Goal: Book appointment/travel/reservation

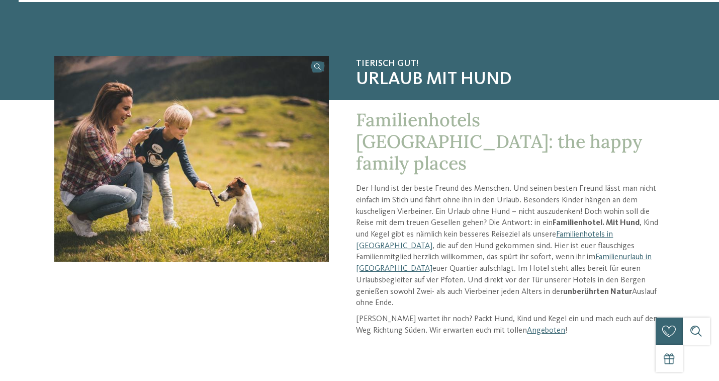
scroll to position [52, 0]
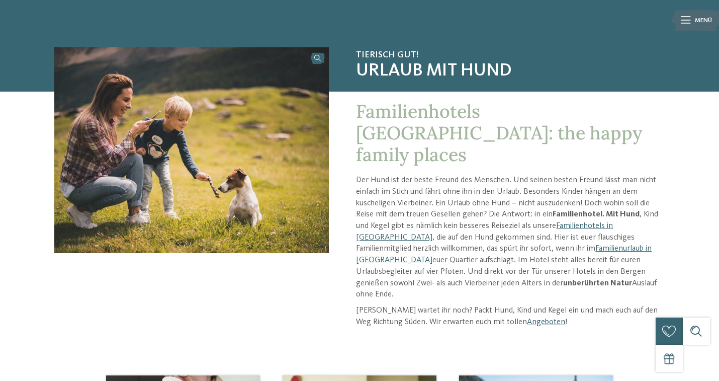
click at [530, 318] on link "Angeboten" at bounding box center [546, 322] width 38 height 8
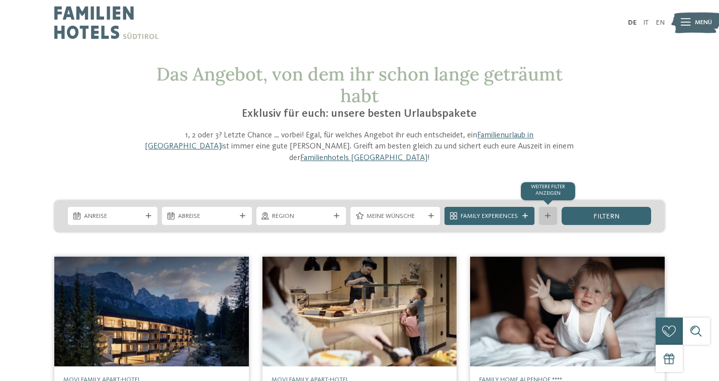
click at [546, 213] on icon at bounding box center [548, 216] width 6 height 6
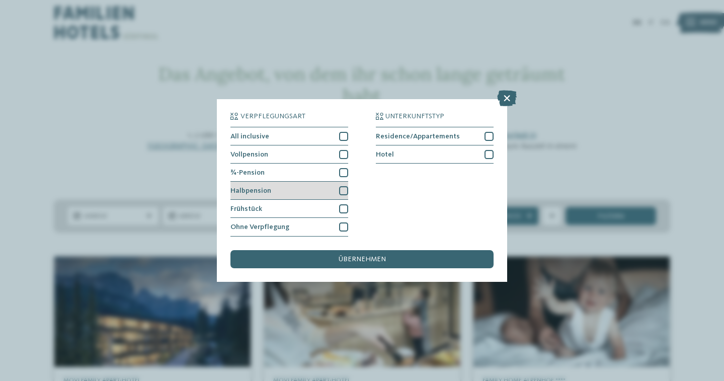
click at [342, 186] on div at bounding box center [343, 190] width 9 height 9
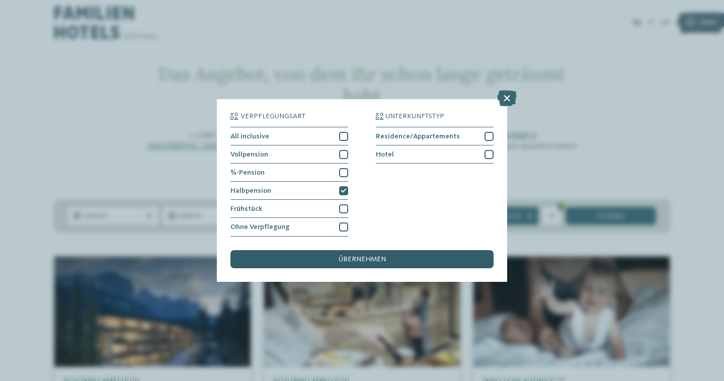
click at [381, 255] on span "übernehmen" at bounding box center [361, 258] width 47 height 7
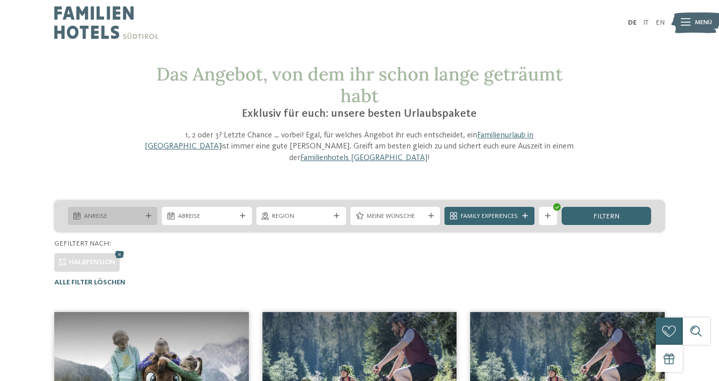
click at [150, 213] on icon at bounding box center [149, 216] width 6 height 6
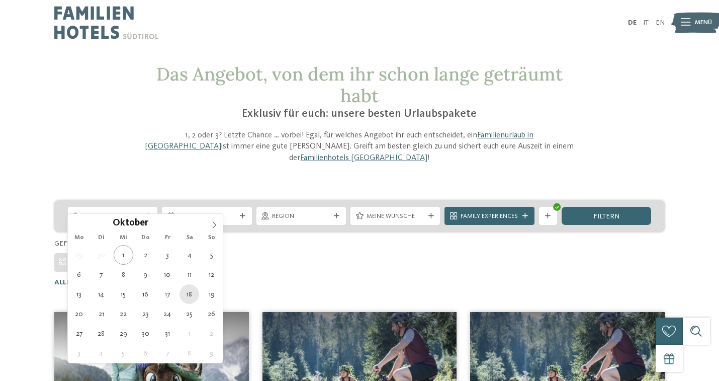
type div "18.10.2025"
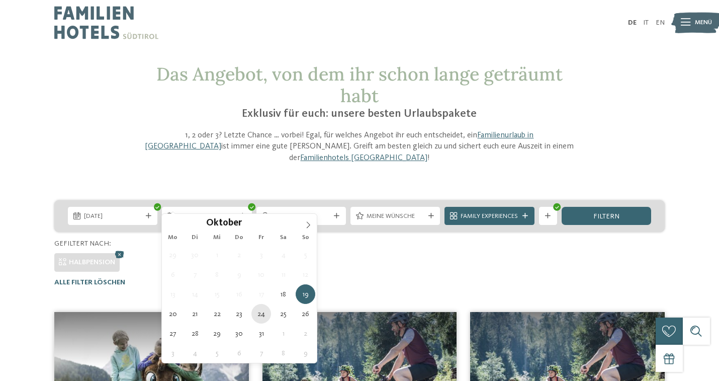
type div "24.10.2025"
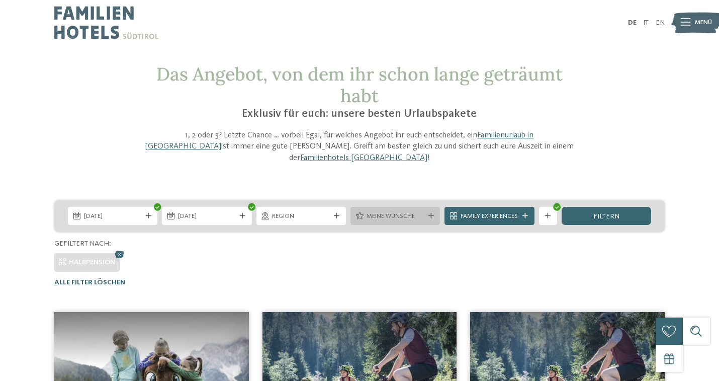
click at [430, 213] on icon at bounding box center [431, 216] width 6 height 6
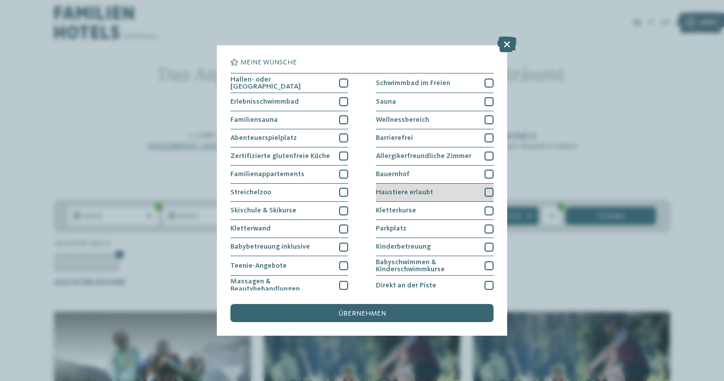
click at [489, 194] on div at bounding box center [488, 192] width 9 height 9
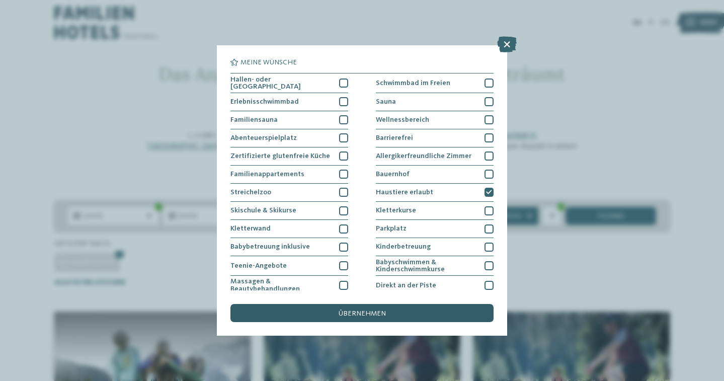
click at [390, 304] on div "übernehmen" at bounding box center [361, 313] width 263 height 18
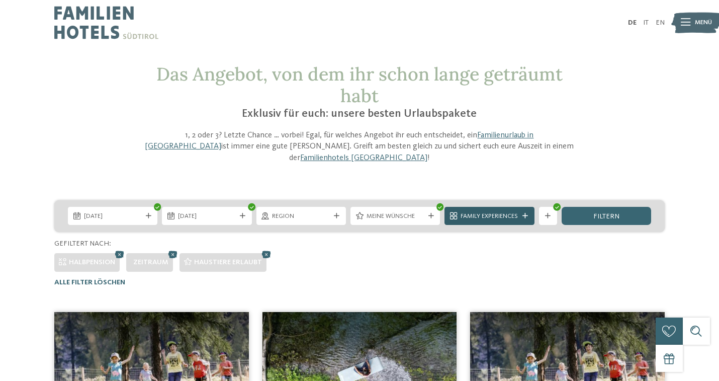
click at [498, 212] on span "Family Experiences" at bounding box center [490, 216] width 58 height 9
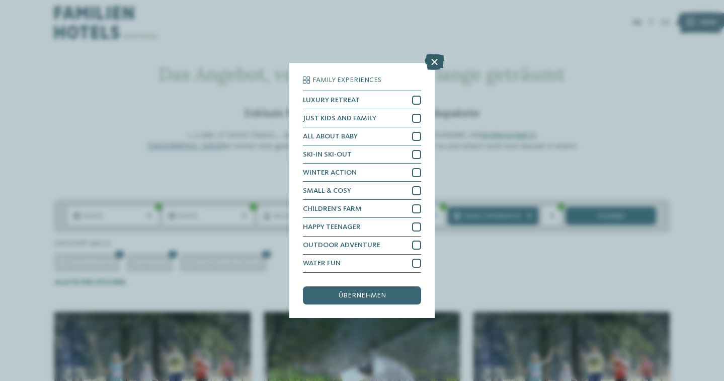
click at [435, 54] on icon at bounding box center [434, 62] width 20 height 16
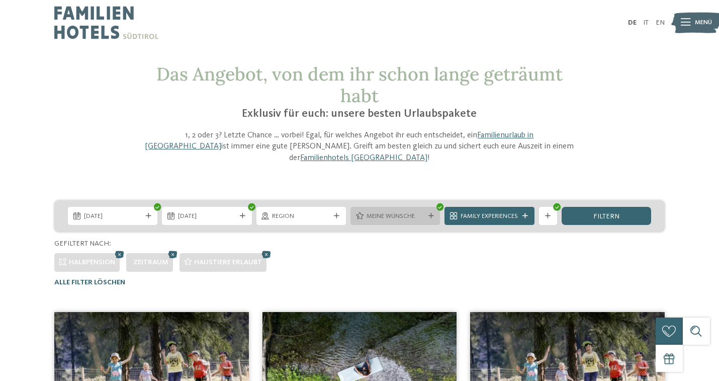
click at [414, 212] on span "Meine Wünsche" at bounding box center [396, 216] width 58 height 9
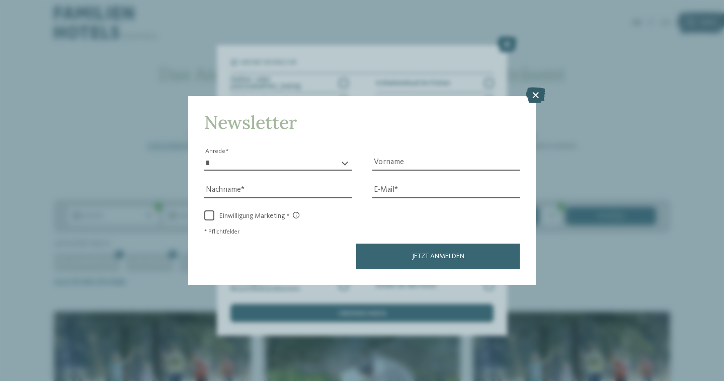
click at [529, 87] on icon at bounding box center [536, 95] width 20 height 16
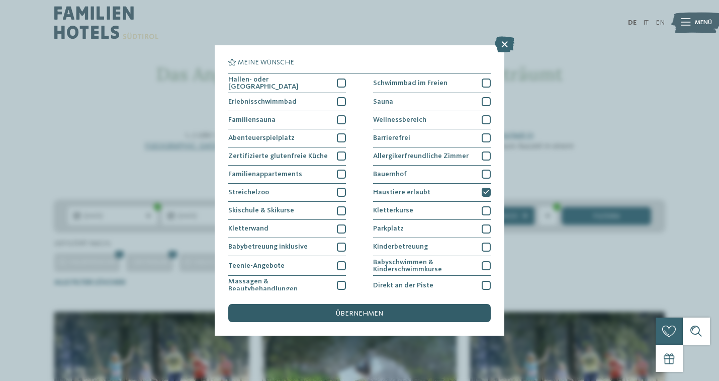
click at [351, 310] on span "übernehmen" at bounding box center [359, 313] width 47 height 7
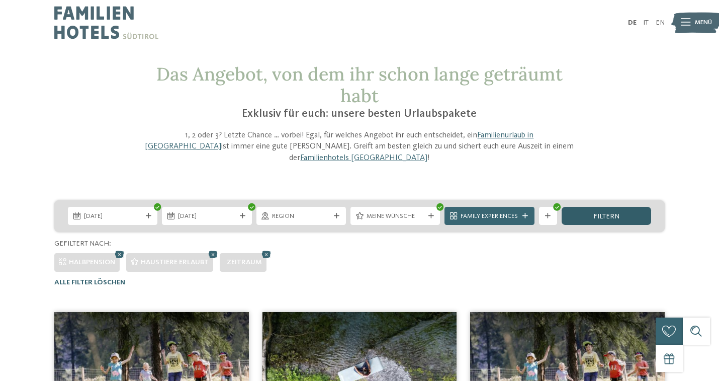
click at [603, 213] on span "filtern" at bounding box center [606, 216] width 26 height 7
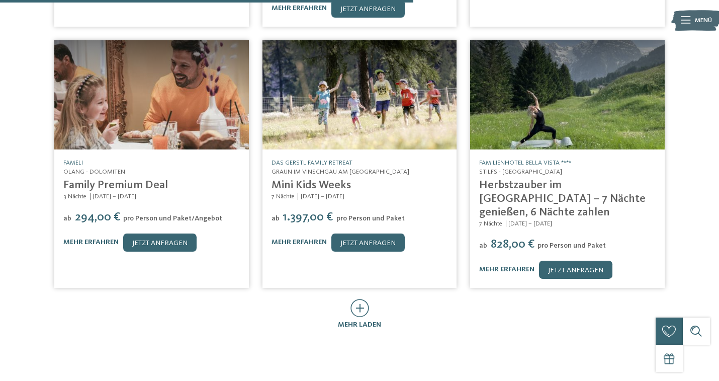
scroll to position [535, 0]
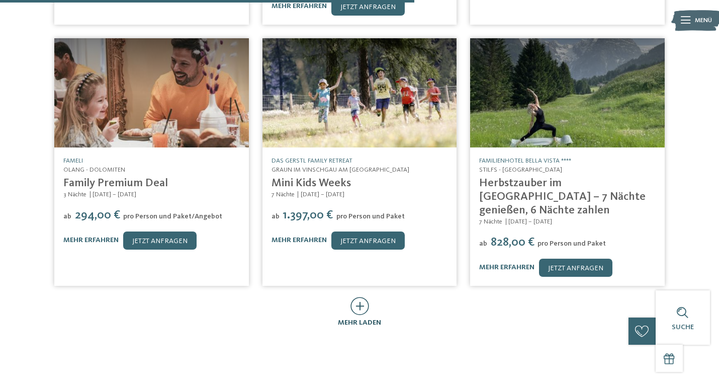
click at [361, 297] on icon at bounding box center [360, 306] width 19 height 18
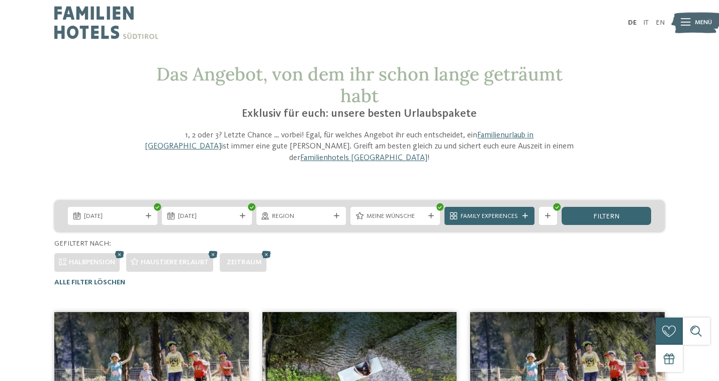
scroll to position [0, 0]
click at [546, 213] on icon at bounding box center [548, 216] width 6 height 6
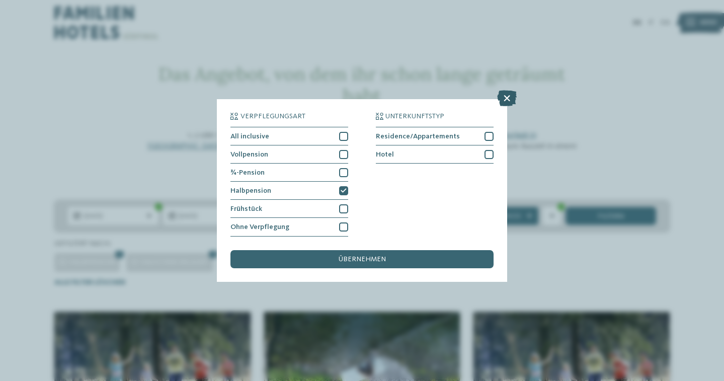
click at [503, 91] on icon at bounding box center [507, 99] width 20 height 16
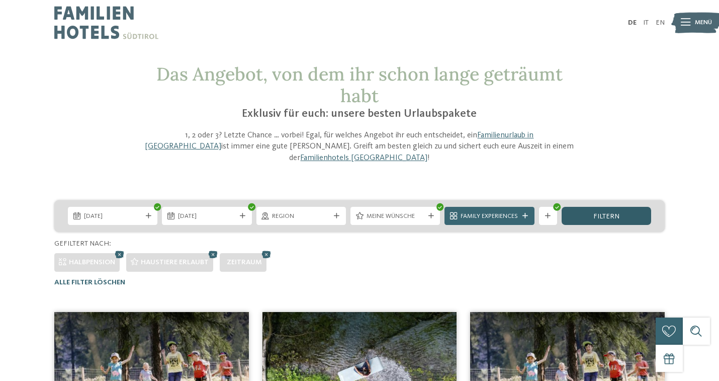
click at [614, 213] on span "filtern" at bounding box center [606, 216] width 26 height 7
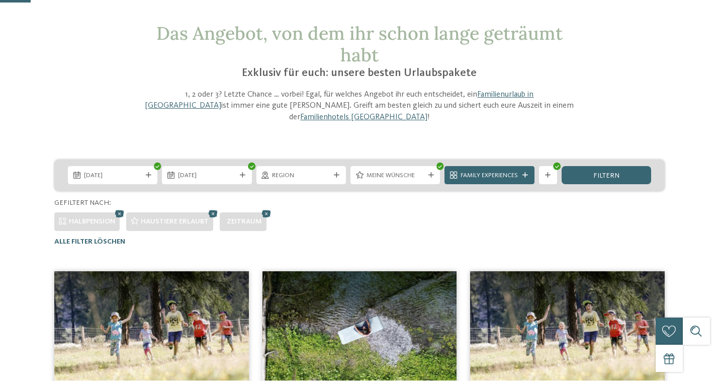
scroll to position [38, 0]
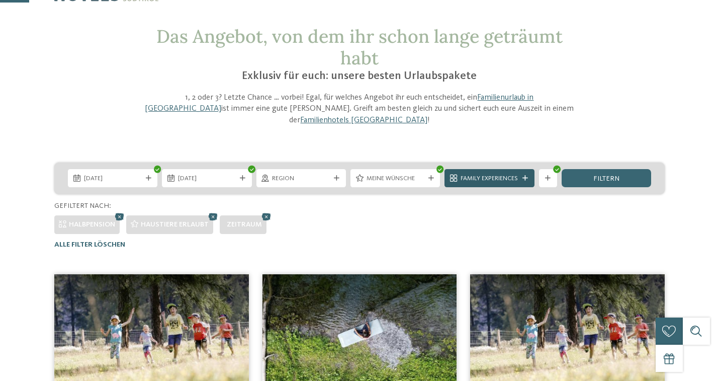
click at [527, 169] on div "Family Experiences" at bounding box center [490, 178] width 90 height 18
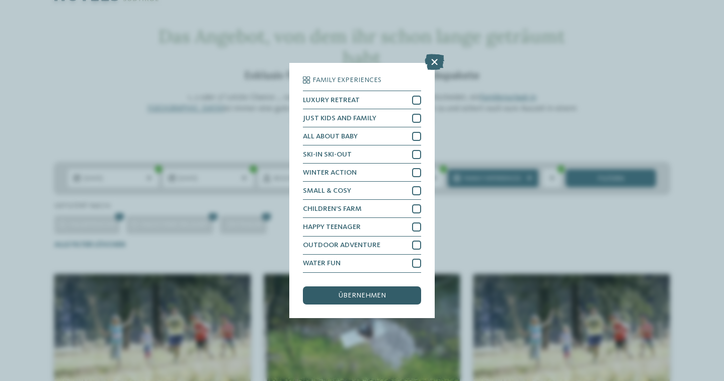
click at [391, 286] on div "übernehmen" at bounding box center [362, 295] width 118 height 18
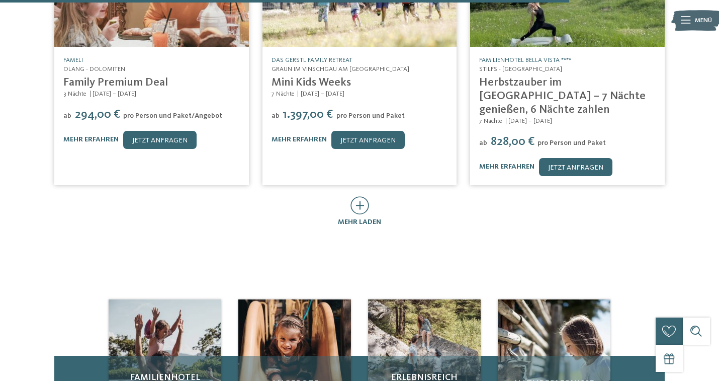
scroll to position [611, 0]
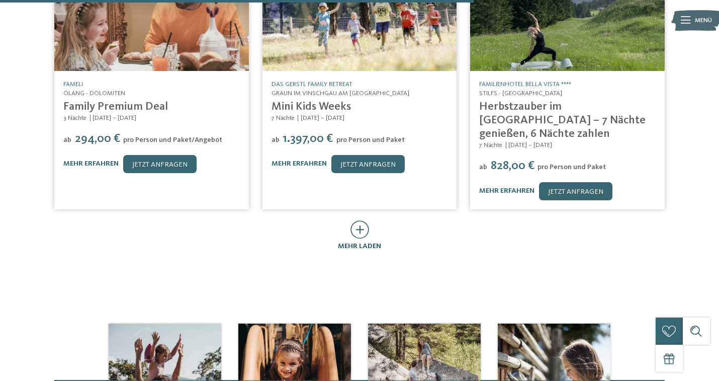
click at [363, 220] on icon at bounding box center [360, 229] width 19 height 18
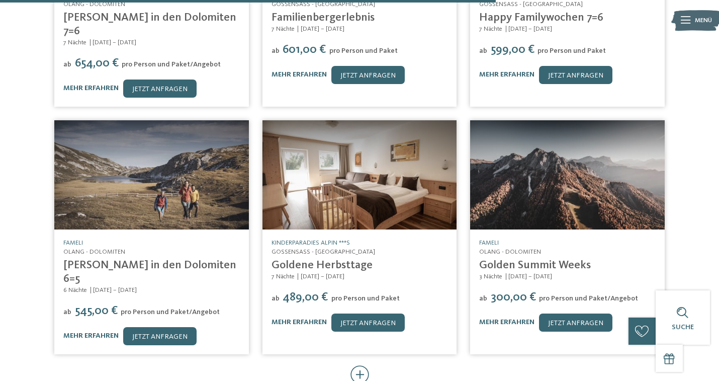
scroll to position [963, 0]
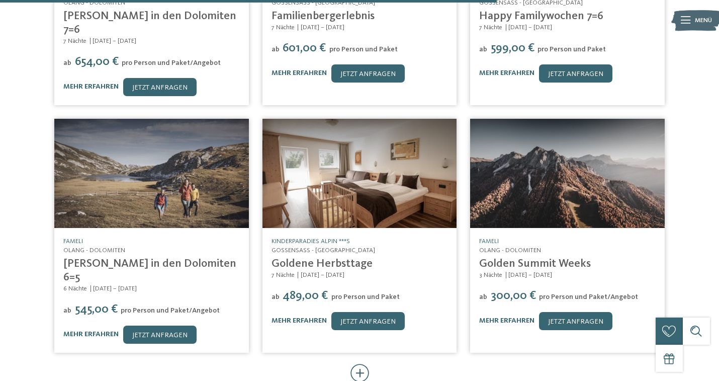
click at [359, 364] on icon at bounding box center [360, 373] width 19 height 18
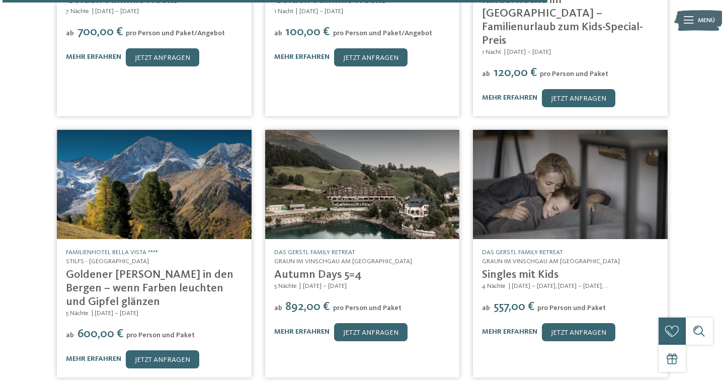
scroll to position [1488, 0]
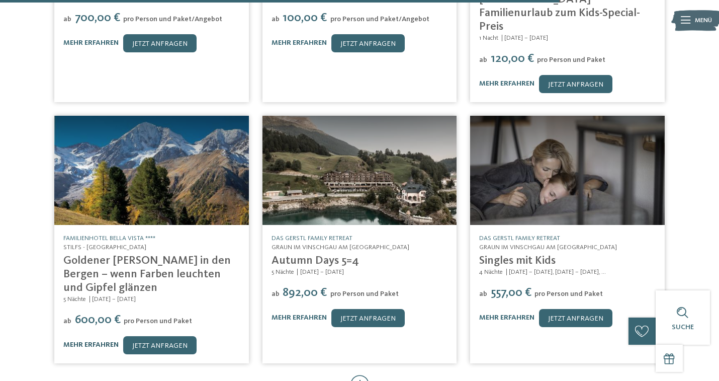
click at [89, 341] on link "mehr erfahren" at bounding box center [90, 344] width 55 height 7
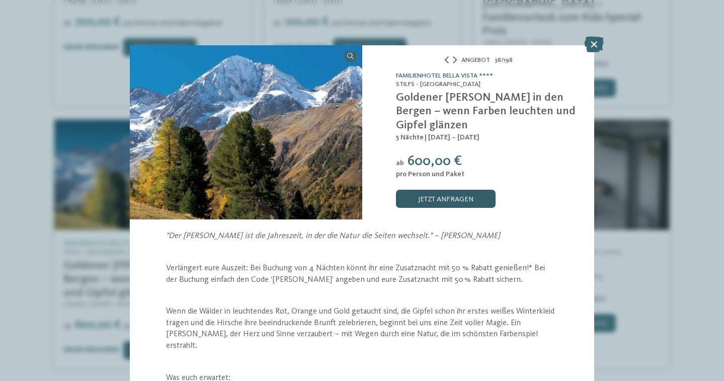
click at [447, 192] on link "jetzt anfragen" at bounding box center [446, 199] width 100 height 18
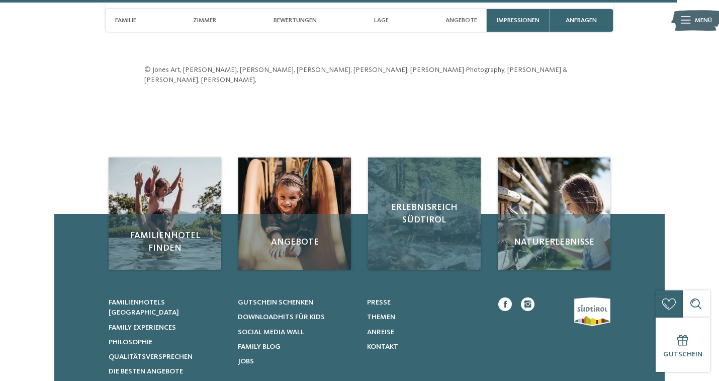
scroll to position [2791, 0]
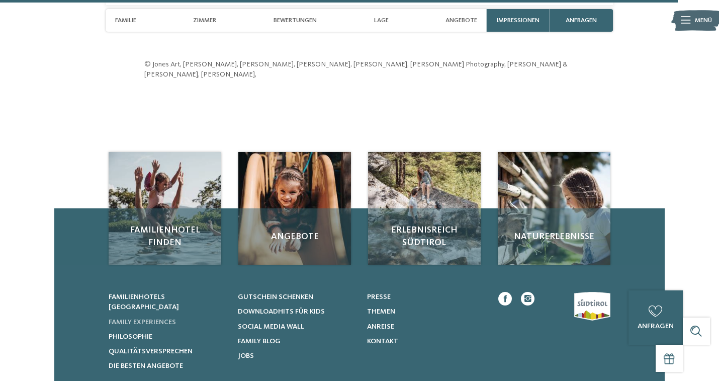
click at [167, 318] on span "Family Experiences" at bounding box center [142, 321] width 67 height 7
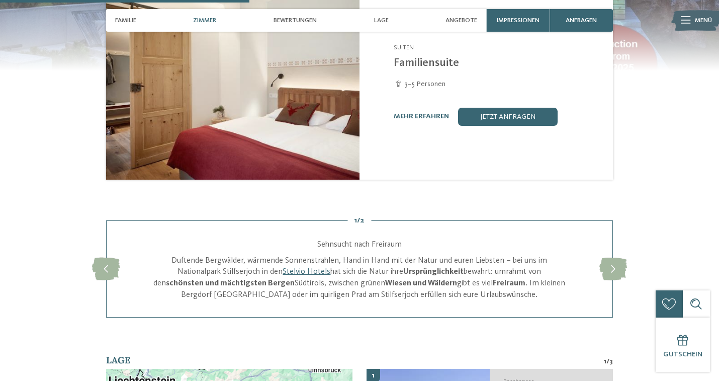
scroll to position [943, 0]
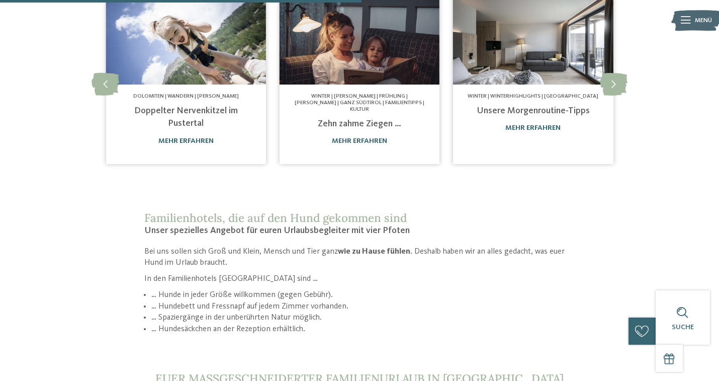
scroll to position [667, 0]
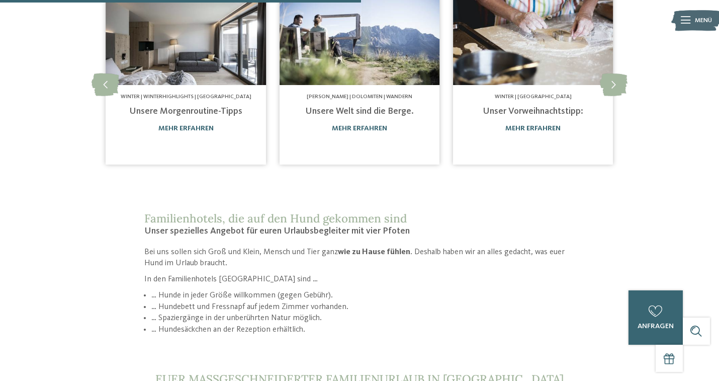
click at [220, 246] on p "Bei uns sollen sich Groß und Klein, Mensch und Tier ganz wie zu Hause fühlen . …" at bounding box center [359, 257] width 430 height 23
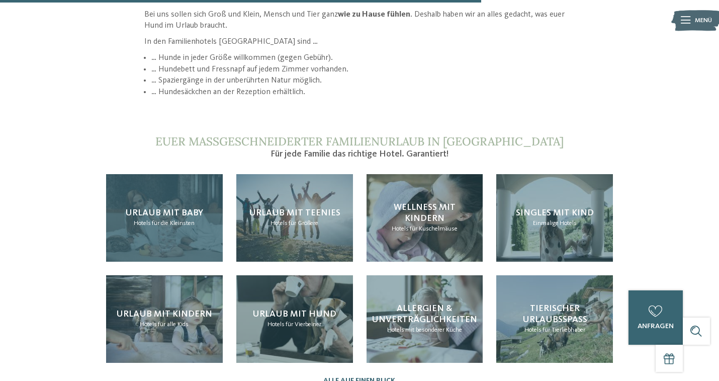
scroll to position [911, 0]
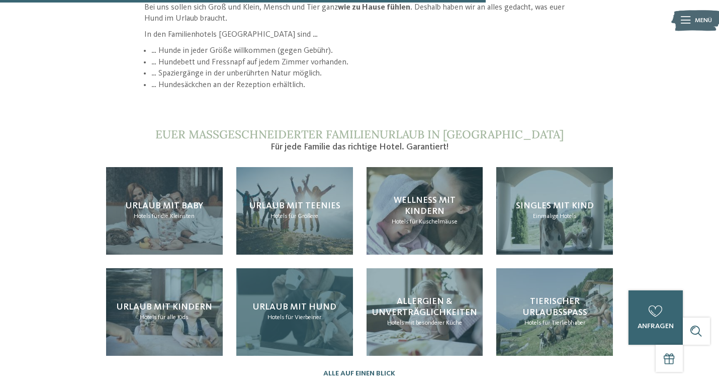
click at [296, 268] on div "Urlaub mit Hund Hotels für Vierbeiner" at bounding box center [294, 312] width 117 height 88
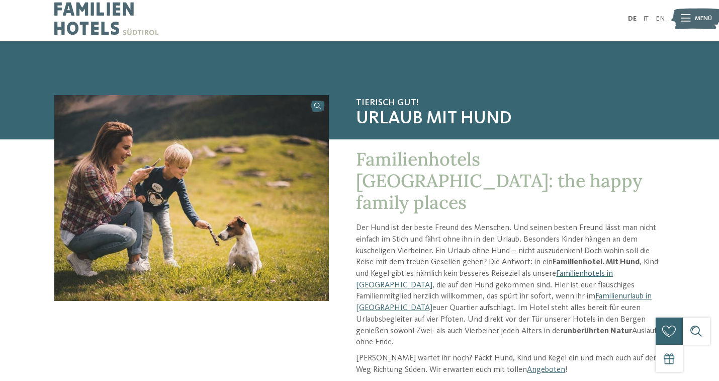
scroll to position [6, 0]
